Goal: Task Accomplishment & Management: Manage account settings

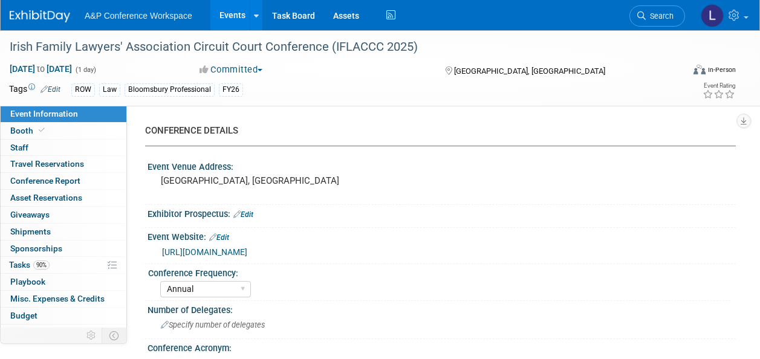
select select "Annual"
select select "Level 2"
select select "In-Person Booth"
select select "Law"
select select "Bloomsbury Professional"
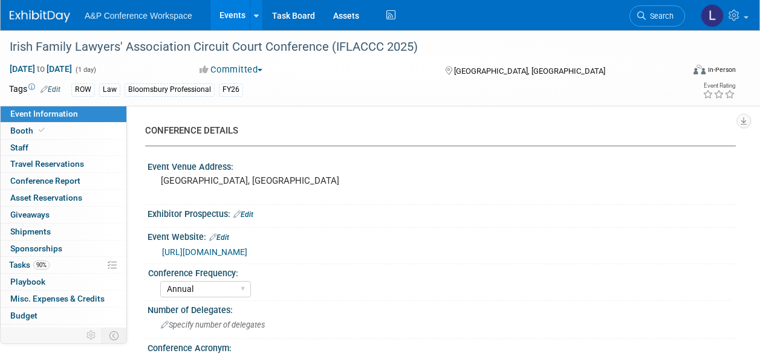
select select "[PERSON_NAME]"
select select "Networking/Commissioning"
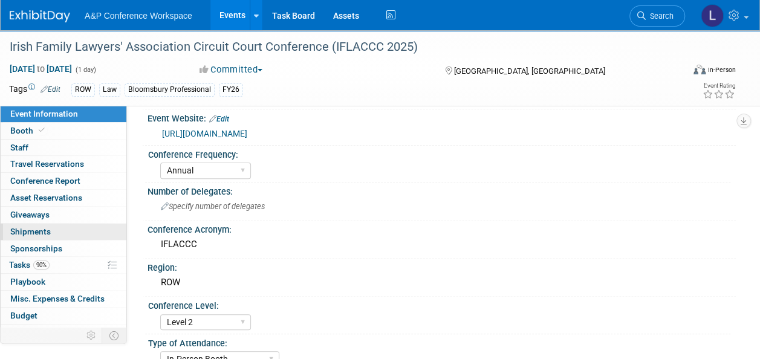
scroll to position [118, 0]
click at [47, 180] on span "Conference Report" at bounding box center [45, 181] width 70 height 10
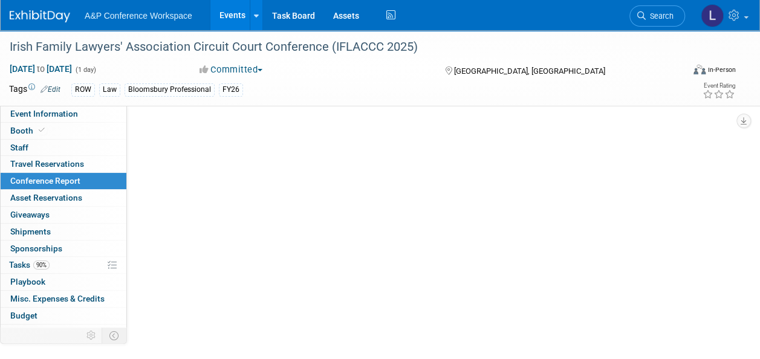
scroll to position [0, 0]
select select "YES"
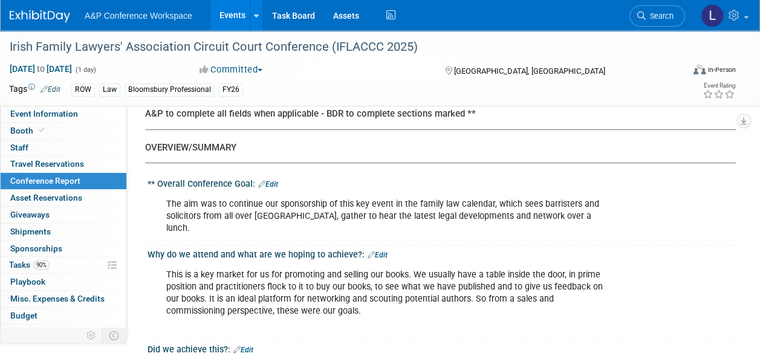
scroll to position [60, 0]
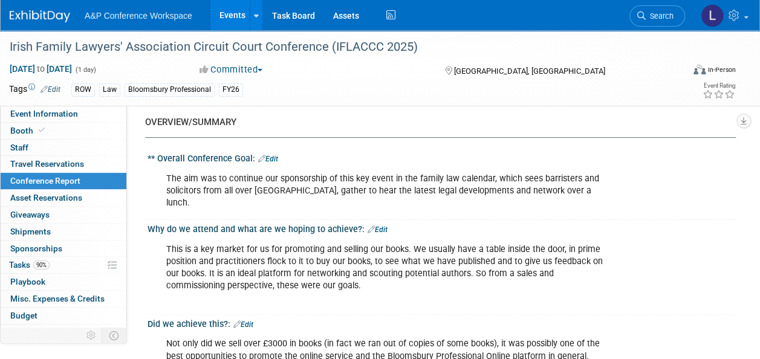
click at [218, 177] on div "The aim was to continue our sponsorship of this key event in the family law cal…" at bounding box center [388, 191] width 461 height 48
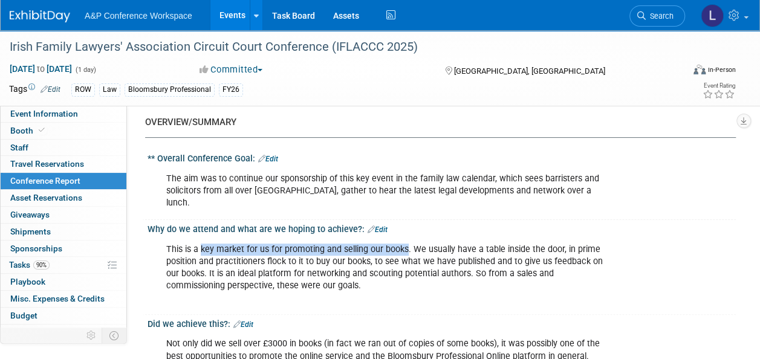
drag, startPoint x: 201, startPoint y: 235, endPoint x: 405, endPoint y: 236, distance: 203.7
click at [405, 238] on div "This is a key market for us for promoting and selling our books. We usually hav…" at bounding box center [388, 274] width 461 height 73
drag, startPoint x: 405, startPoint y: 236, endPoint x: 365, endPoint y: 236, distance: 40.5
copy div "key market for us for promoting and selling our books"
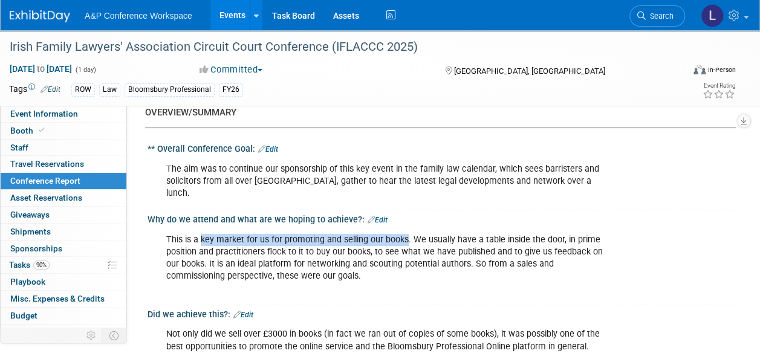
scroll to position [121, 0]
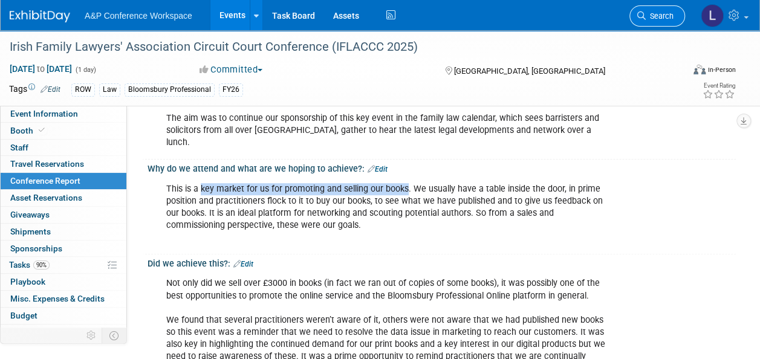
click at [661, 11] on span "Search" at bounding box center [660, 15] width 28 height 9
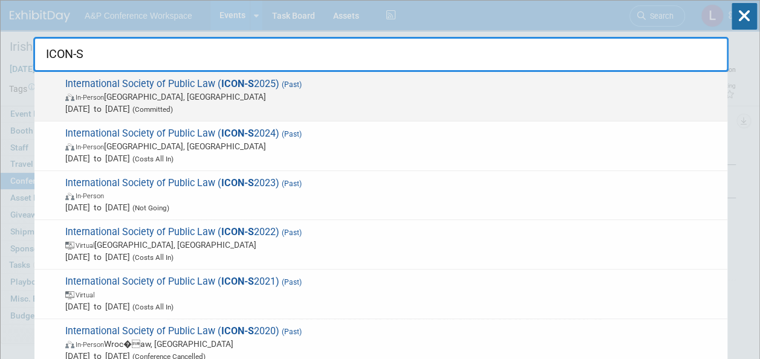
type input "ICON-S"
click at [152, 82] on span "International Society of Public Law ( ICON-S 2025) (Past) In-Person Brasília, B…" at bounding box center [392, 96] width 660 height 37
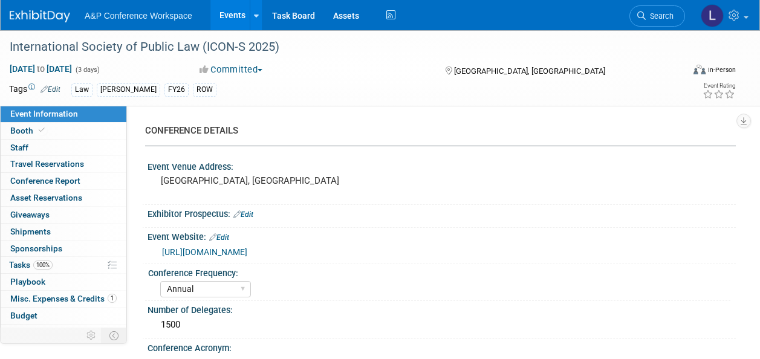
select select "Annual"
select select "Level 3"
select select "Program Advert"
select select "Law"
select select "[PERSON_NAME] Publishing"
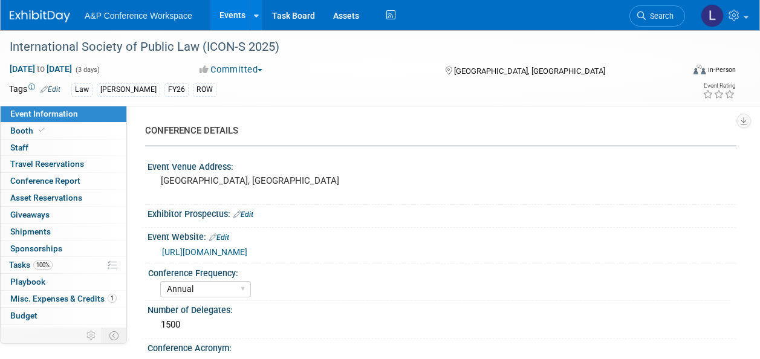
select select "[PERSON_NAME]"
select select "Ros Jubber"
select select "[PERSON_NAME]"
select select "Brand/Subject Presence​"
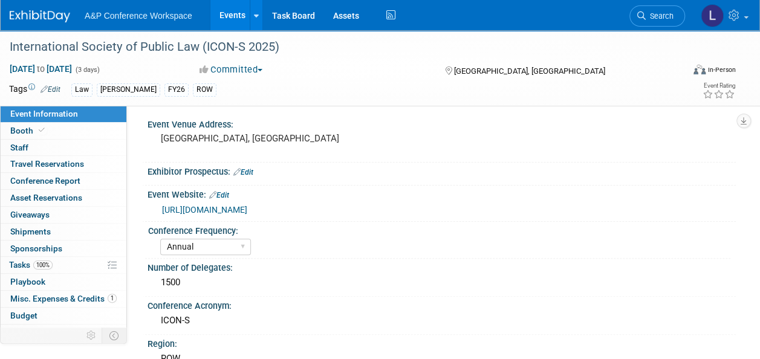
scroll to position [60, 0]
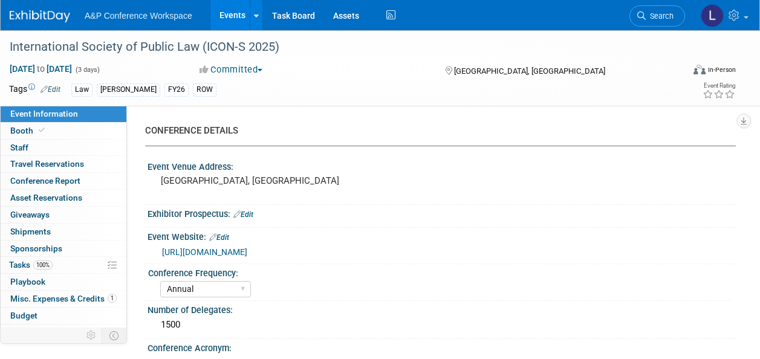
select select "Annual"
select select "Level 3"
select select "Program Advert"
select select "Law"
select select "[PERSON_NAME] Publishing"
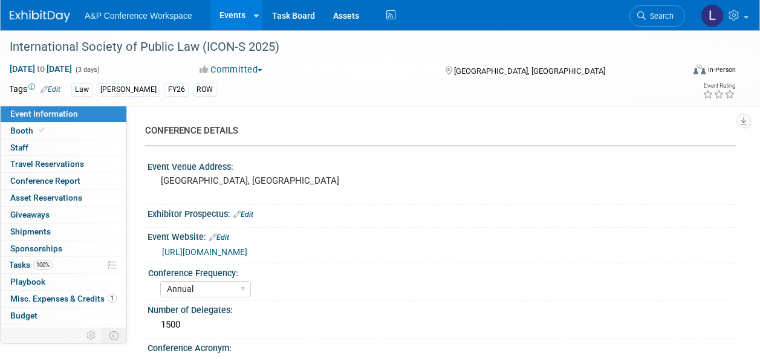
select select "[PERSON_NAME]"
select select "Ros Jubber"
select select "[PERSON_NAME]"
select select "Brand/Subject Presence​"
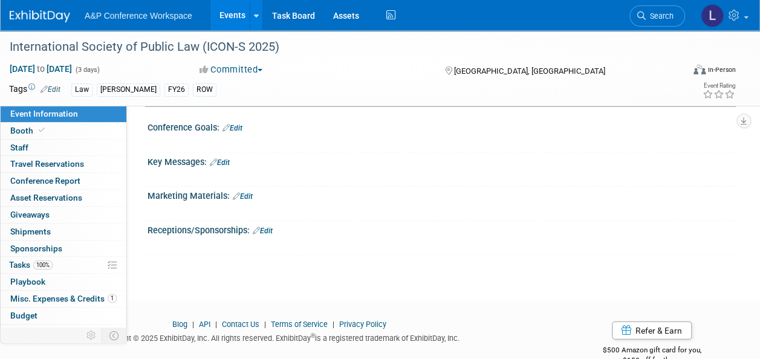
scroll to position [1267, 0]
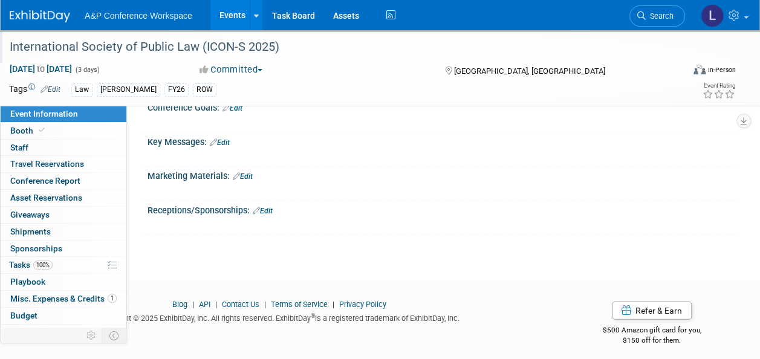
drag, startPoint x: 11, startPoint y: 47, endPoint x: 285, endPoint y: 47, distance: 273.3
click at [285, 47] on div "International Society of Public Law (ICON-S 2025)" at bounding box center [339, 47] width 668 height 22
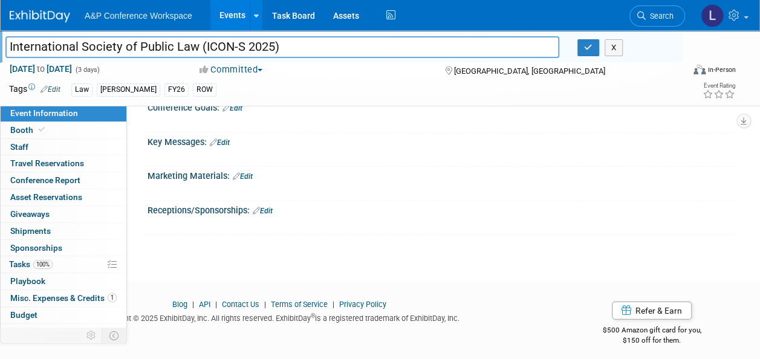
drag, startPoint x: 236, startPoint y: 47, endPoint x: 222, endPoint y: 45, distance: 13.4
click at [222, 45] on input "International Society of Public Law (ICON-S 2025)" at bounding box center [282, 46] width 554 height 21
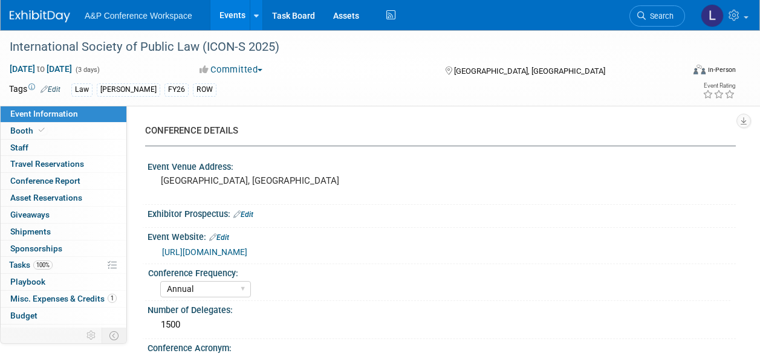
select select "Annual"
select select "Level 3"
select select "Program Advert"
select select "Law"
select select "[PERSON_NAME] Publishing"
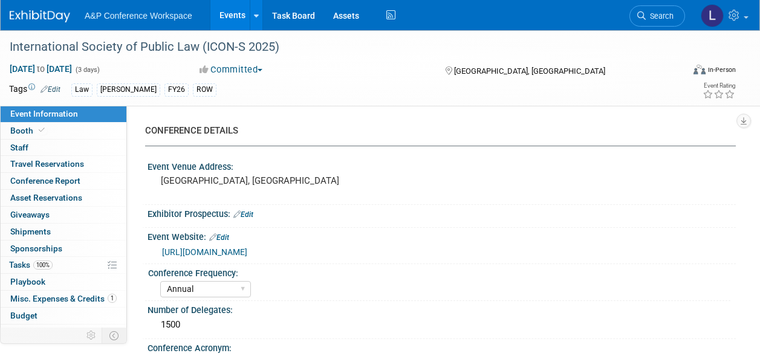
select select "[PERSON_NAME]"
select select "Ros Jubber"
select select "[PERSON_NAME]"
select select "Brand/Subject Presence​"
select select "Annual"
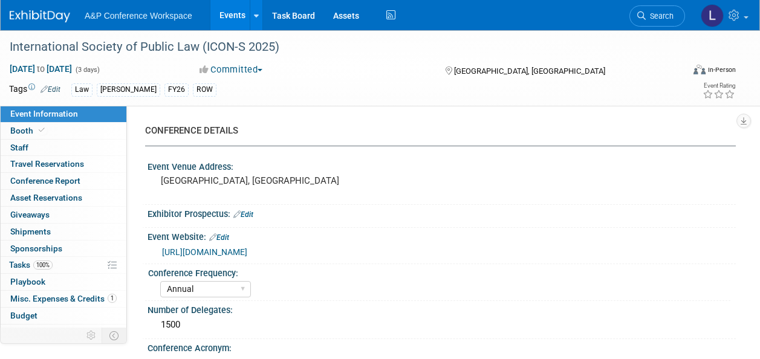
select select "Level 3"
select select "Program Advert"
select select "Law"
select select "[PERSON_NAME] Publishing"
select select "[PERSON_NAME]"
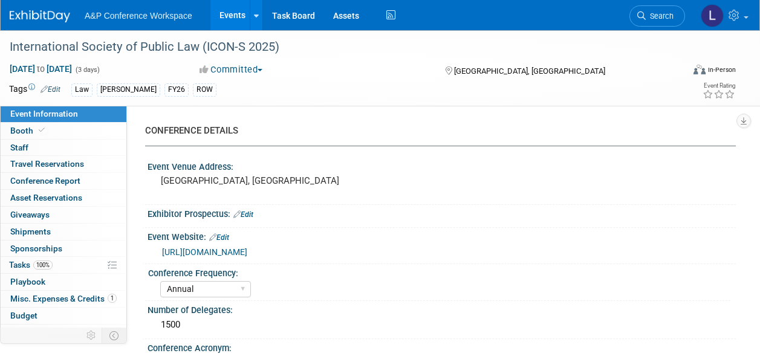
select select "Ros Jubber"
select select "[PERSON_NAME]"
select select "Brand/Subject Presence​"
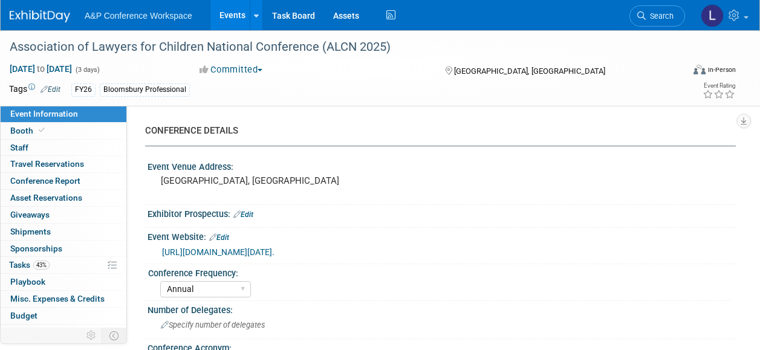
select select "Annual"
select select "Level 2"
select select "In-Person Booth"
select select "Law"
select select "Bloomsbury Professional"
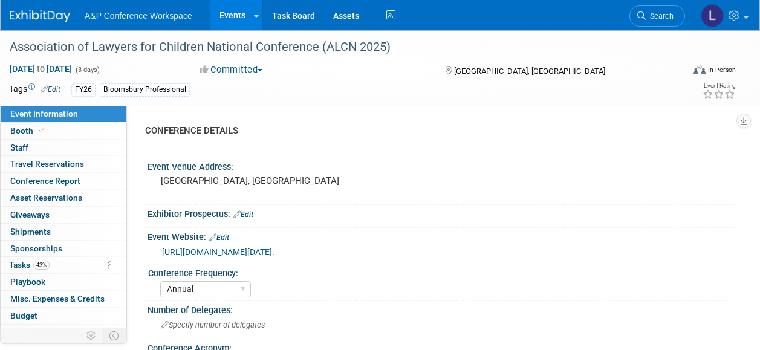
select select "[PERSON_NAME]"
select select "Networking/Commissioning"
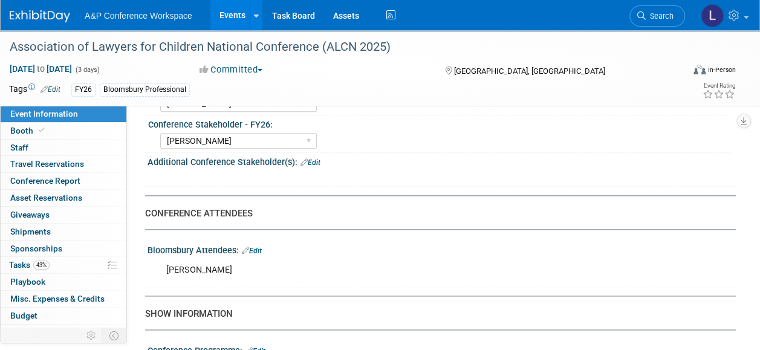
scroll to position [967, 0]
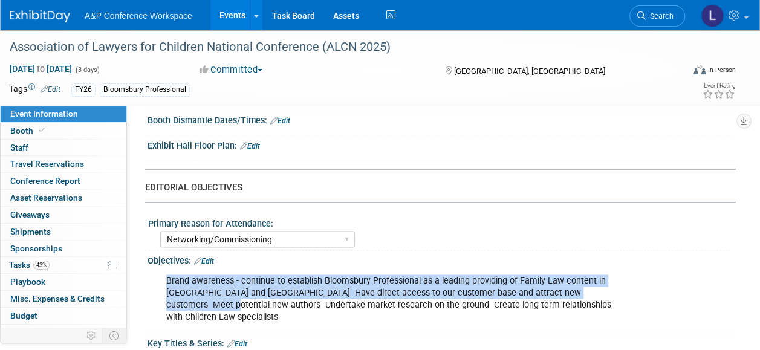
drag, startPoint x: 167, startPoint y: 286, endPoint x: 202, endPoint y: 308, distance: 41.6
click at [202, 308] on div "Brand awareness - continue to establish Bloomsbury Professional as a leading pr…" at bounding box center [388, 298] width 461 height 60
drag, startPoint x: 202, startPoint y: 308, endPoint x: 175, endPoint y: 294, distance: 30.3
copy div "Brand awareness - continue to establish Bloomsbury Professional as a leading pr…"
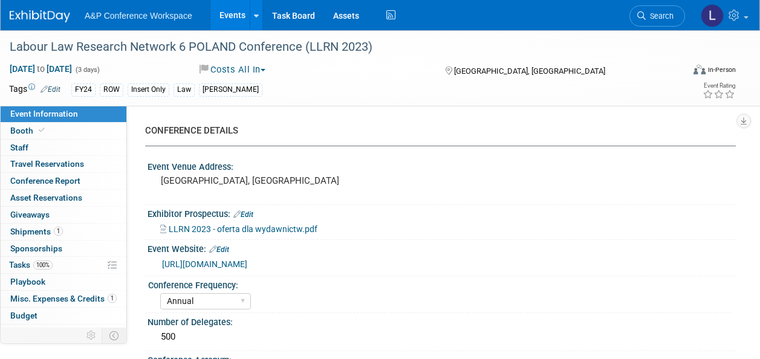
select select "Annual"
select select "Level 3"
select select "[PERSON_NAME]"
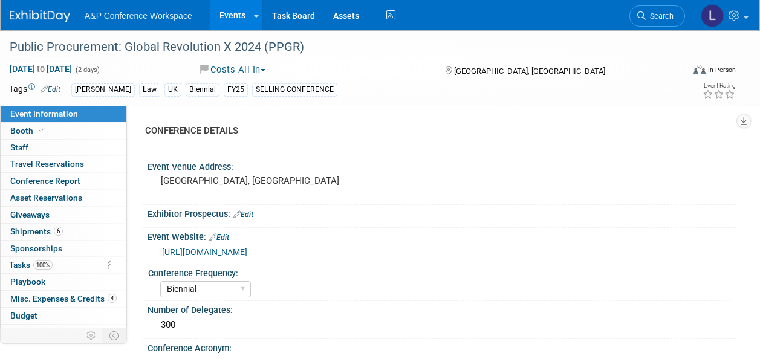
select select "Biennial"
select select "Level 2"
select select "In-Person Booth"
select select "[PERSON_NAME]"
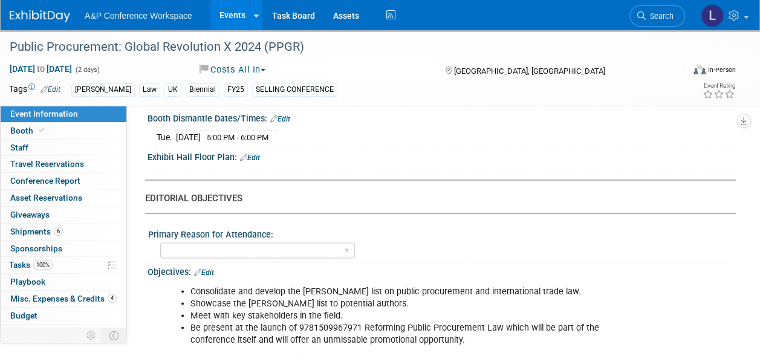
scroll to position [1028, 0]
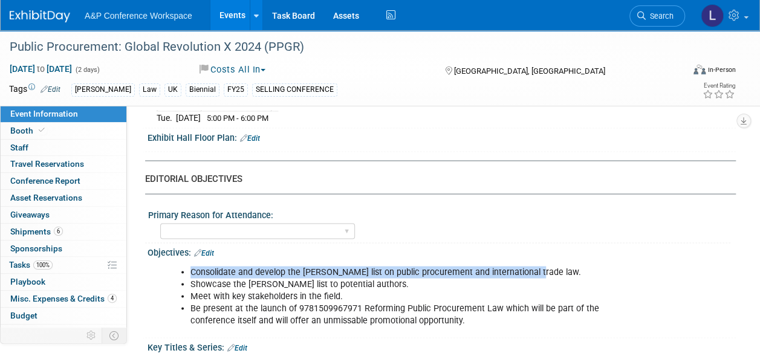
drag, startPoint x: 192, startPoint y: 262, endPoint x: 528, endPoint y: 259, distance: 336.2
click at [528, 266] on li "Consolidate and develop the Hart list on public procurement and international t…" at bounding box center [400, 272] width 421 height 12
copy li "Consolidate and develop the Hart list on public procurement and international t…"
